Goal: Complete application form

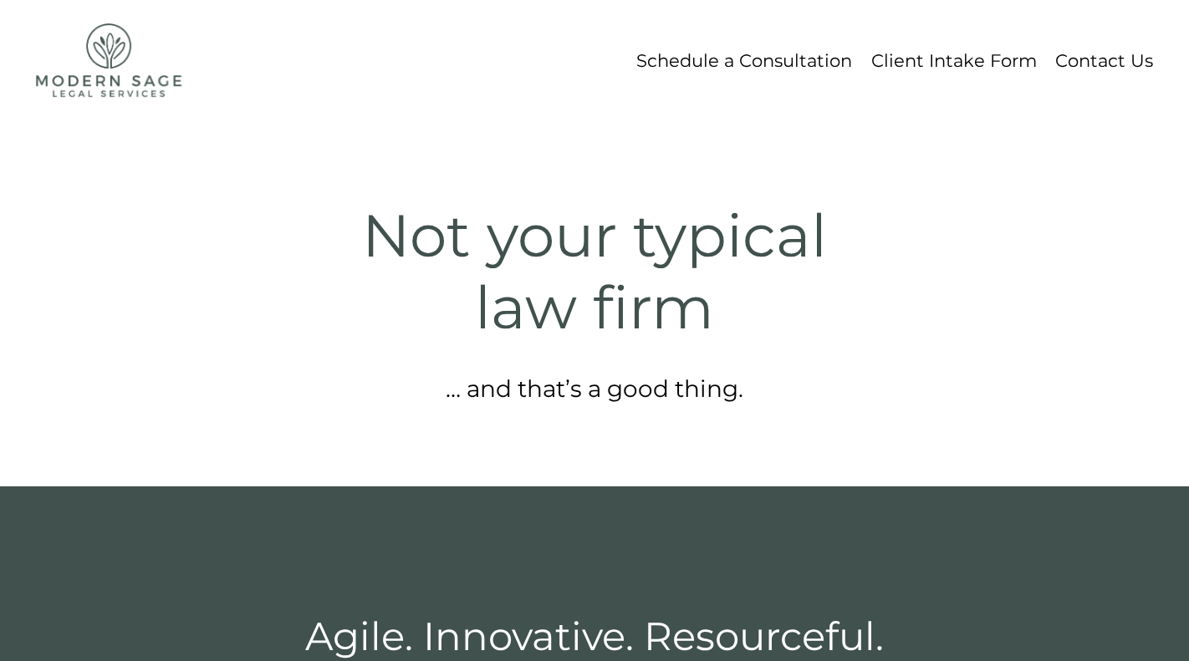
click at [1110, 71] on link "Contact Us" at bounding box center [1104, 60] width 98 height 32
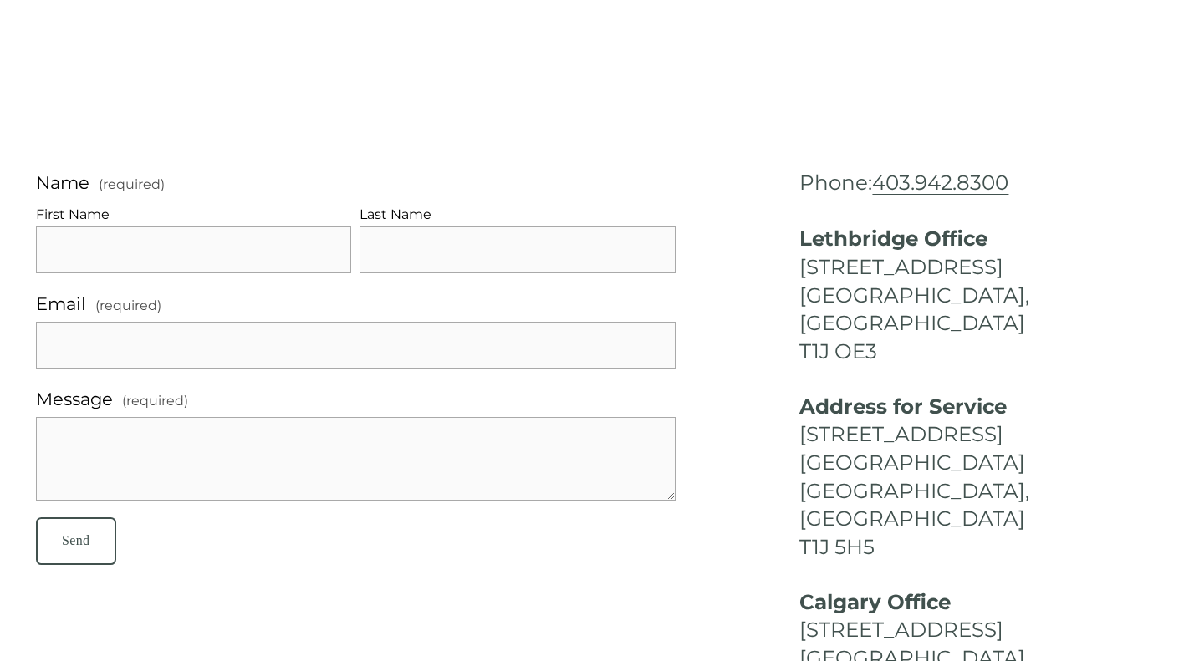
scroll to position [12, 0]
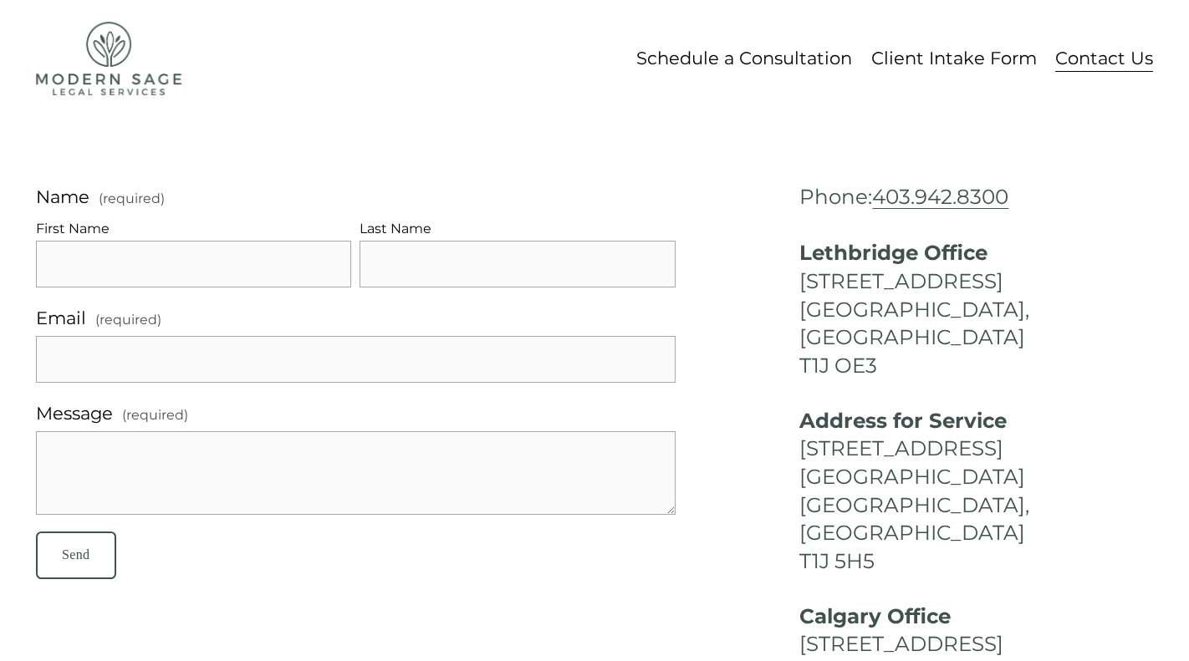
click at [949, 70] on link "Client Intake Form" at bounding box center [954, 59] width 166 height 32
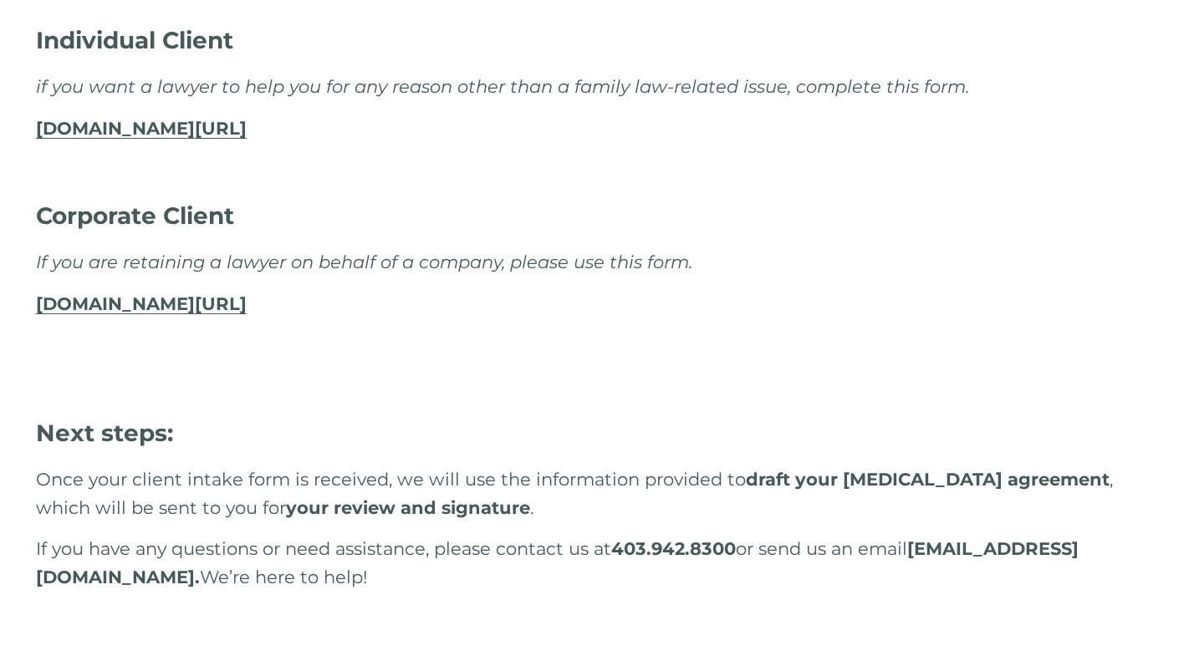
scroll to position [554, 0]
